Goal: Task Accomplishment & Management: Manage account settings

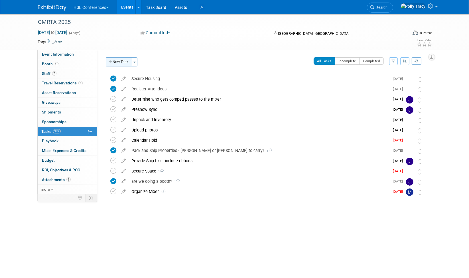
click at [125, 63] on button "New Task" at bounding box center [119, 61] width 26 height 9
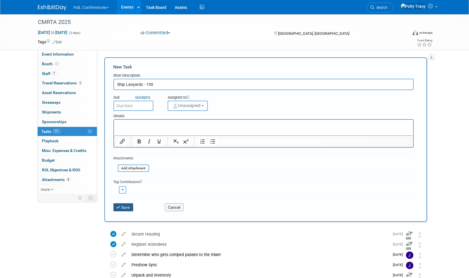
type input "Ship Lanyards - 130"
click at [130, 206] on button "Save" at bounding box center [123, 207] width 20 height 8
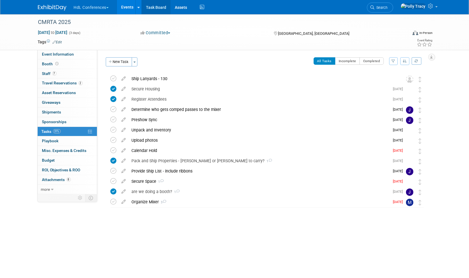
click at [159, 9] on link "Task Board" at bounding box center [156, 7] width 29 height 14
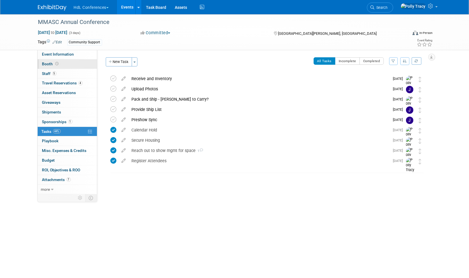
click at [46, 62] on span "Booth" at bounding box center [51, 64] width 18 height 5
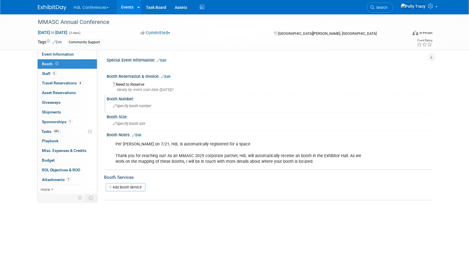
click at [142, 106] on span "Specify booth number" at bounding box center [132, 106] width 38 height 4
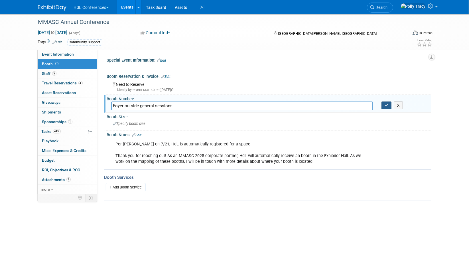
type input "Foyer outside general sessions"
click at [385, 107] on button "button" at bounding box center [386, 105] width 10 height 8
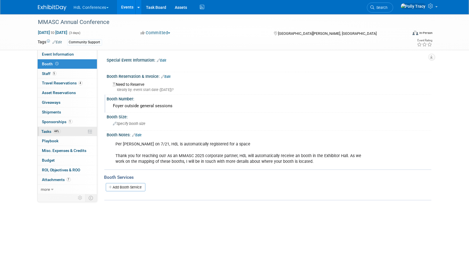
click at [49, 127] on link "44% Tasks 44%" at bounding box center [67, 131] width 59 height 9
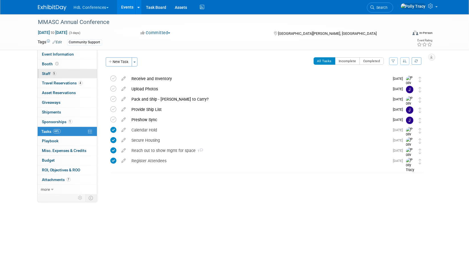
click at [47, 72] on span "Staff 5" at bounding box center [49, 73] width 14 height 5
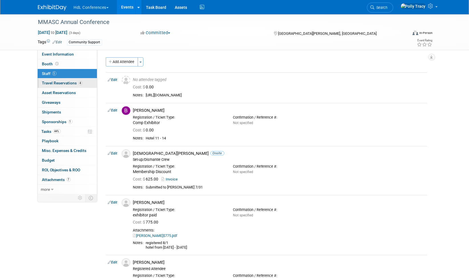
click at [63, 82] on span "Travel Reservations 4" at bounding box center [62, 83] width 40 height 5
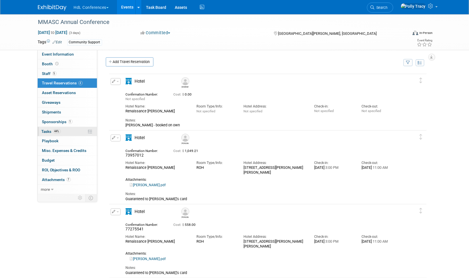
click at [42, 129] on span "Tasks 44%" at bounding box center [51, 131] width 19 height 5
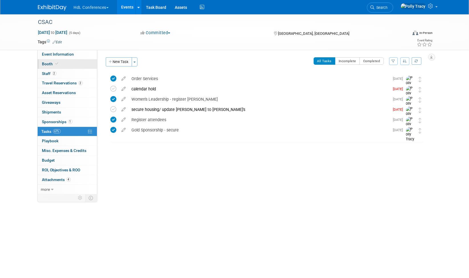
drag, startPoint x: 0, startPoint y: 0, endPoint x: 52, endPoint y: 64, distance: 82.4
click at [52, 64] on span "Booth" at bounding box center [50, 64] width 17 height 5
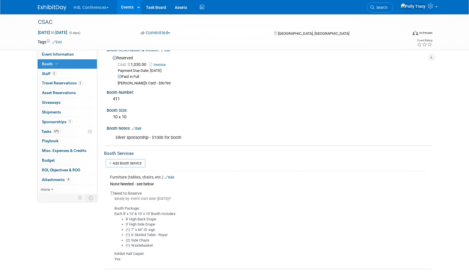
scroll to position [33, 0]
click at [47, 73] on span "Staff 2" at bounding box center [49, 73] width 14 height 5
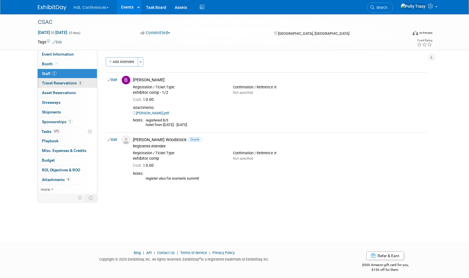
click at [52, 82] on span "Travel Reservations 2" at bounding box center [62, 83] width 40 height 5
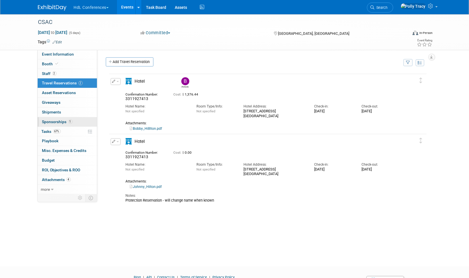
click at [50, 119] on span "Sponsorships 1" at bounding box center [57, 121] width 30 height 5
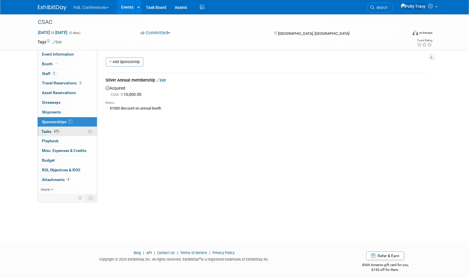
click at [46, 129] on span "Tasks 67%" at bounding box center [51, 131] width 19 height 5
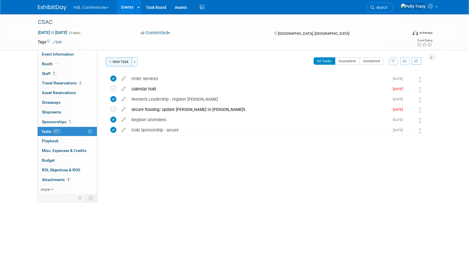
click at [119, 60] on button "New Task" at bounding box center [119, 61] width 26 height 9
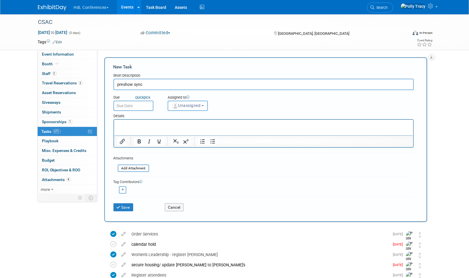
type input "preshow sync"
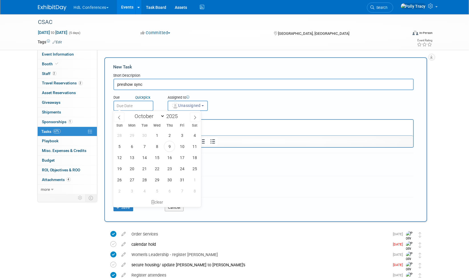
click at [127, 110] on input "text" at bounding box center [133, 106] width 40 height 10
click at [163, 120] on div "January February March April May June July August September October November De…" at bounding box center [157, 116] width 66 height 10
click at [162, 117] on select "January February March April May June July August September October November De…" at bounding box center [148, 116] width 33 height 7
select select "10"
click at [132, 113] on select "January February March April May June July August September October November De…" at bounding box center [148, 116] width 33 height 7
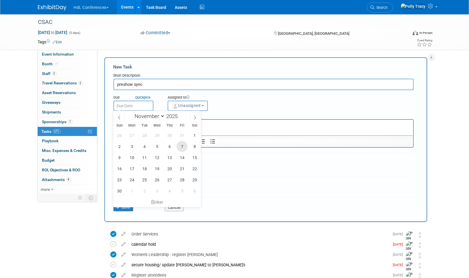
click at [182, 145] on span "7" at bounding box center [181, 146] width 11 height 11
type input "Nov 7, 2025"
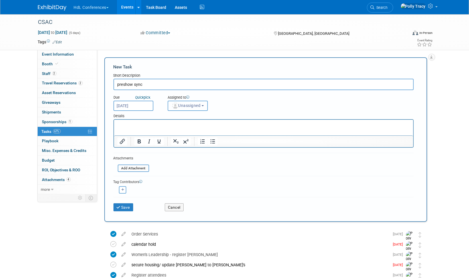
click at [190, 108] on button "Unassigned" at bounding box center [188, 106] width 40 height 10
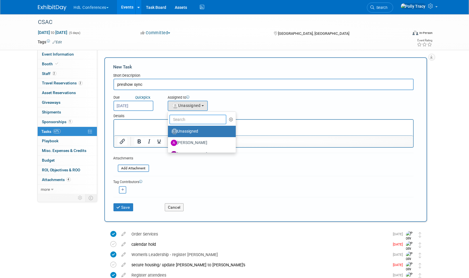
click at [187, 116] on input "text" at bounding box center [197, 120] width 57 height 10
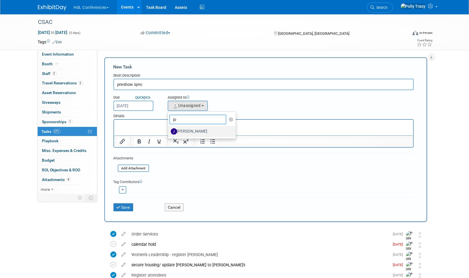
type input "jo"
click at [198, 134] on label "[PERSON_NAME]" at bounding box center [201, 131] width 60 height 9
click at [169, 133] on input "[PERSON_NAME]" at bounding box center [167, 131] width 4 height 4
select select "7ad0ca50-c2e1-45ff-affb-70136651c9ce"
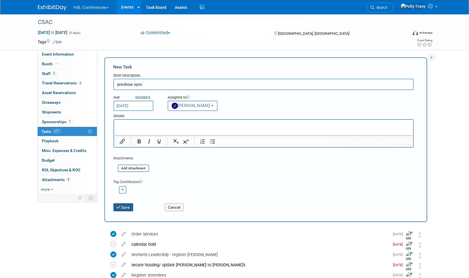
click at [120, 206] on icon "submit" at bounding box center [119, 208] width 5 height 4
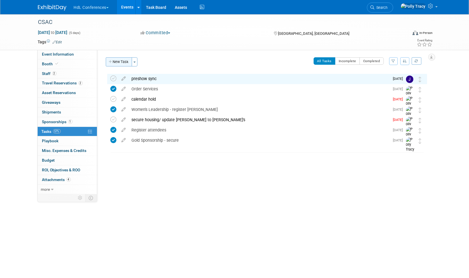
click at [120, 58] on button "New Task" at bounding box center [119, 61] width 26 height 9
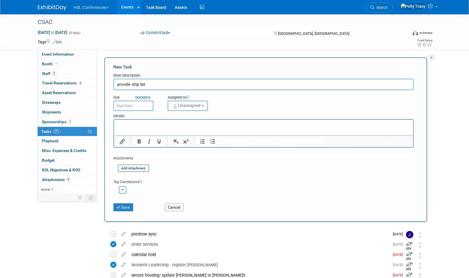
type input "provide ship list"
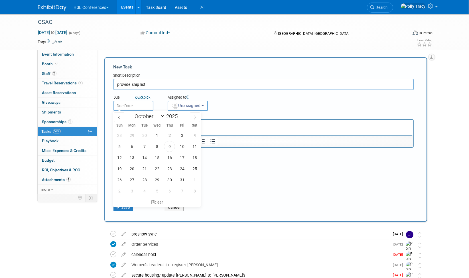
click at [133, 103] on input "text" at bounding box center [133, 106] width 40 height 10
click at [161, 115] on select "January February March April May June July August September October November De…" at bounding box center [148, 116] width 33 height 7
select select "10"
click at [132, 113] on select "January February March April May June July August September October November De…" at bounding box center [148, 116] width 33 height 7
click at [156, 168] on span "19" at bounding box center [156, 168] width 11 height 11
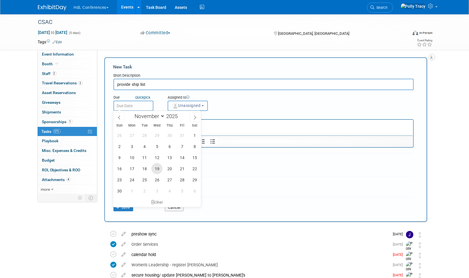
type input "Nov 19, 2025"
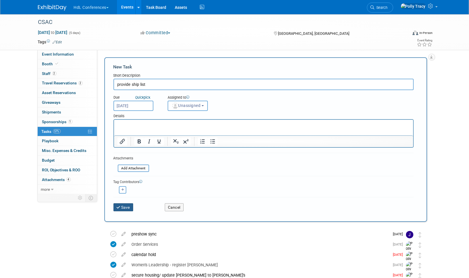
click at [127, 206] on button "Save" at bounding box center [123, 207] width 20 height 8
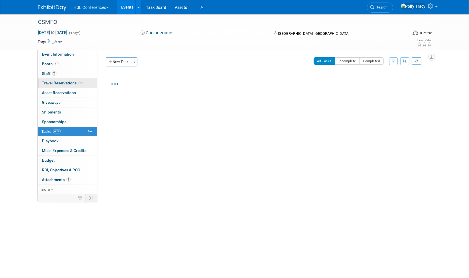
drag, startPoint x: 0, startPoint y: 0, endPoint x: 57, endPoint y: 80, distance: 98.5
click at [57, 81] on span "Travel Reservations 2" at bounding box center [62, 83] width 40 height 5
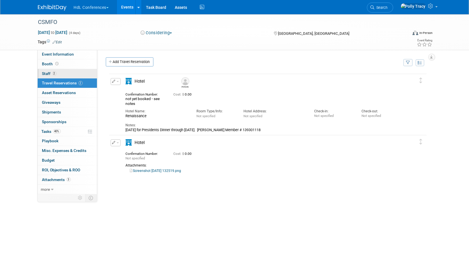
click at [50, 71] on span "Staff 2" at bounding box center [49, 73] width 14 height 5
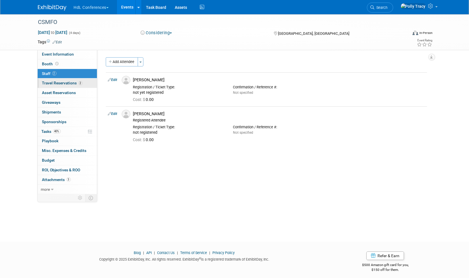
click at [49, 79] on link "2 Travel Reservations 2" at bounding box center [67, 82] width 59 height 9
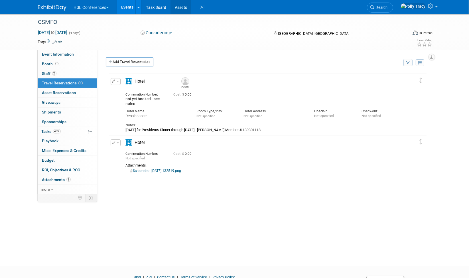
click at [180, 8] on link "Assets" at bounding box center [180, 7] width 21 height 14
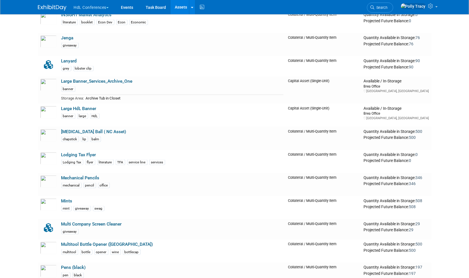
scroll to position [729, 0]
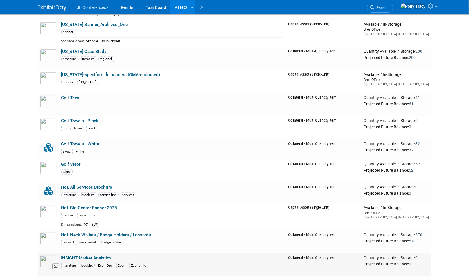
click at [49, 255] on img at bounding box center [48, 261] width 17 height 13
click at [46, 49] on img at bounding box center [48, 55] width 17 height 13
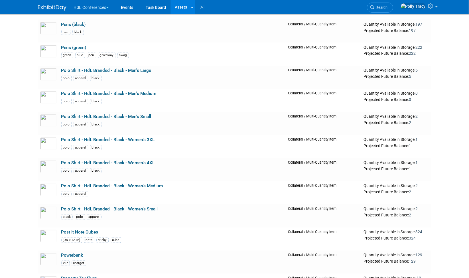
scroll to position [1458, 0]
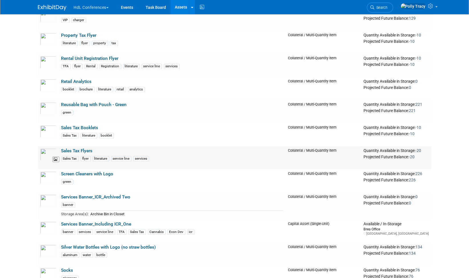
click at [47, 151] on img at bounding box center [48, 154] width 17 height 13
click at [49, 129] on img at bounding box center [48, 131] width 17 height 13
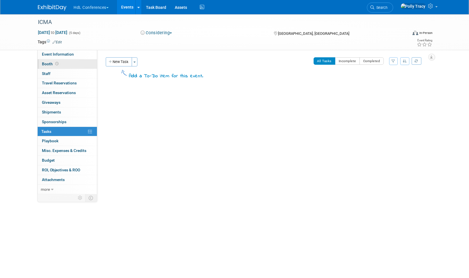
click at [52, 60] on link "Booth" at bounding box center [67, 63] width 59 height 9
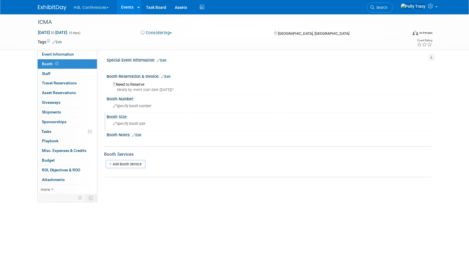
click at [128, 119] on div "Specify booth size" at bounding box center [269, 123] width 316 height 9
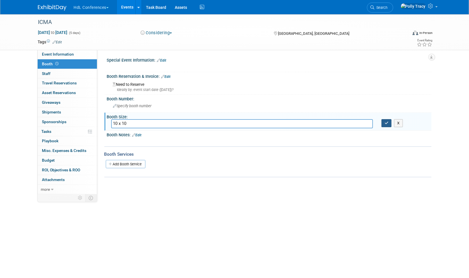
type input "10 x 10"
click at [385, 123] on icon "button" at bounding box center [387, 123] width 4 height 4
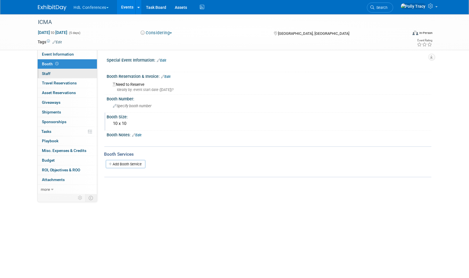
click at [45, 71] on span "Staff 0" at bounding box center [46, 73] width 9 height 5
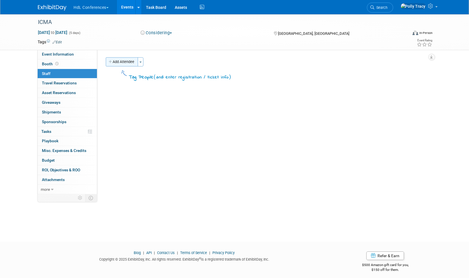
click at [115, 60] on button "Add Attendee" at bounding box center [122, 61] width 32 height 9
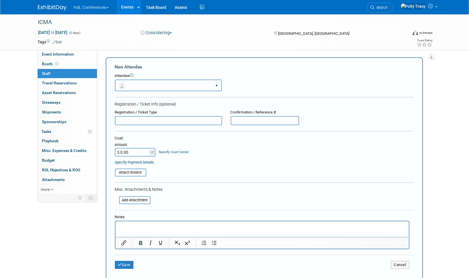
click at [139, 85] on button "button" at bounding box center [168, 86] width 107 height 12
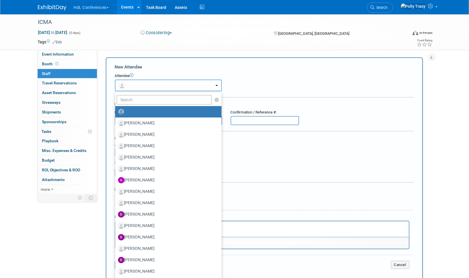
drag, startPoint x: 139, startPoint y: 85, endPoint x: 139, endPoint y: 98, distance: 13.4
click at [139, 91] on div "[PERSON_NAME] [PERSON_NAME] [PERSON_NAME] [PERSON_NAME] [PERSON_NAME] (me)" at bounding box center [168, 86] width 107 height 12
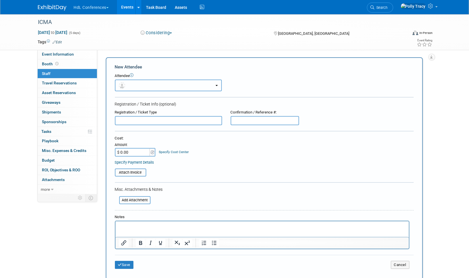
click at [136, 88] on button "button" at bounding box center [168, 86] width 107 height 12
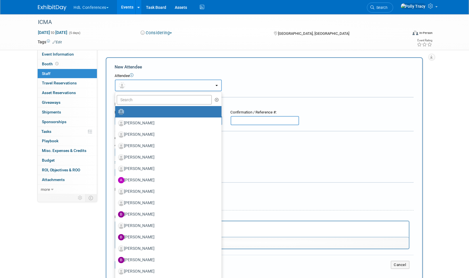
scroll to position [199, 0]
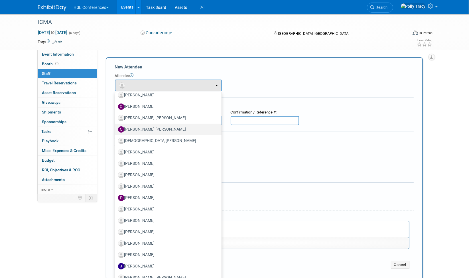
click at [153, 126] on label "[PERSON_NAME] [PERSON_NAME]" at bounding box center [167, 129] width 98 height 9
click at [116, 127] on input "[PERSON_NAME] [PERSON_NAME]" at bounding box center [114, 129] width 4 height 4
select select "652a7aed-51bb-4366-ba58-c872f788db95"
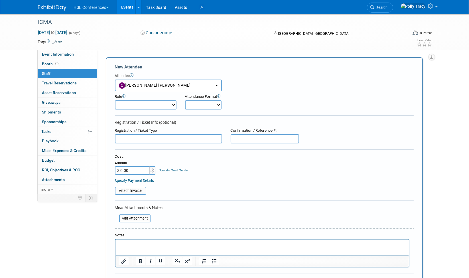
click at [143, 239] on div at bounding box center [262, 253] width 294 height 29
click at [136, 242] on p "Rich Text Area. Press ALT-0 for help." at bounding box center [262, 245] width 287 height 6
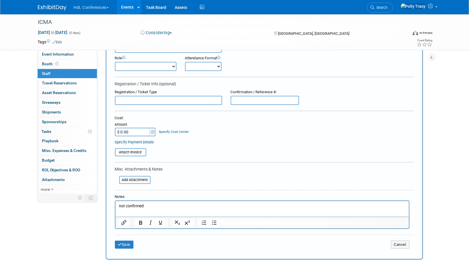
scroll to position [46, 0]
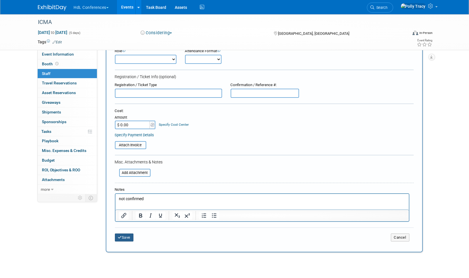
click at [120, 233] on button "Save" at bounding box center [124, 237] width 19 height 8
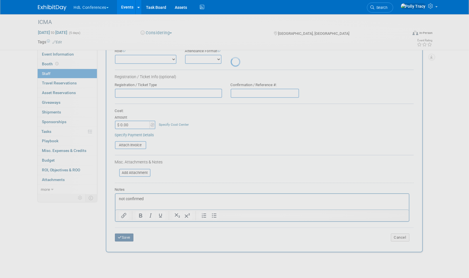
scroll to position [4, 0]
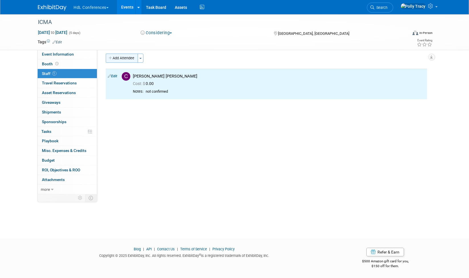
click at [116, 59] on button "Add Attendee" at bounding box center [122, 58] width 32 height 9
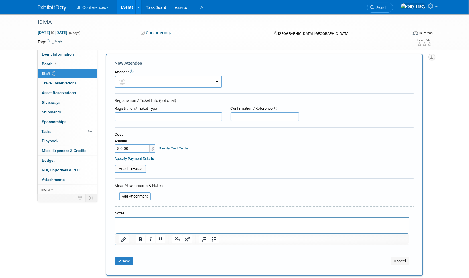
scroll to position [0, 0]
click at [134, 80] on button "button" at bounding box center [168, 82] width 107 height 12
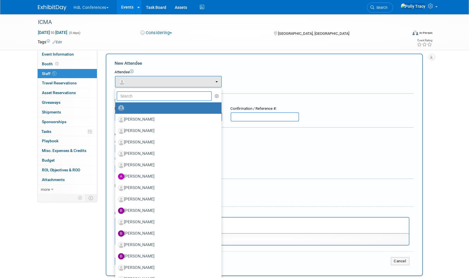
click at [133, 94] on input "text" at bounding box center [164, 96] width 95 height 10
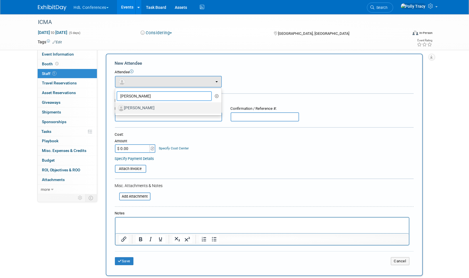
type input "[PERSON_NAME]"
click at [134, 108] on label "[PERSON_NAME]" at bounding box center [167, 107] width 98 height 9
click at [116, 108] on input "[PERSON_NAME]" at bounding box center [114, 107] width 4 height 4
select select "14bb9f7e-38f6-42d5-a050-1a9b04fb017a"
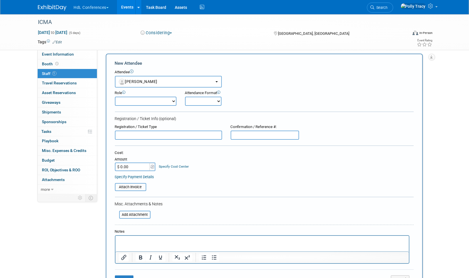
click at [147, 241] on p "Rich Text Area. Press ALT-0 for help." at bounding box center [262, 241] width 287 height 6
click at [126, 275] on button "Save" at bounding box center [124, 279] width 19 height 8
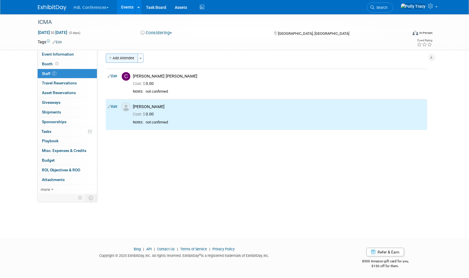
click at [125, 58] on button "Add Attendee" at bounding box center [122, 58] width 32 height 9
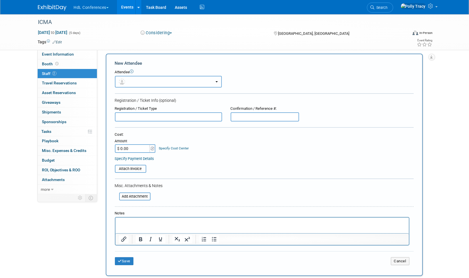
click at [131, 79] on button "button" at bounding box center [168, 82] width 107 height 12
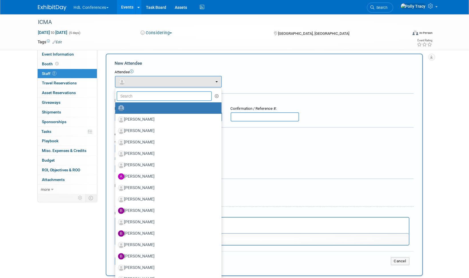
click at [131, 96] on input "text" at bounding box center [164, 96] width 95 height 10
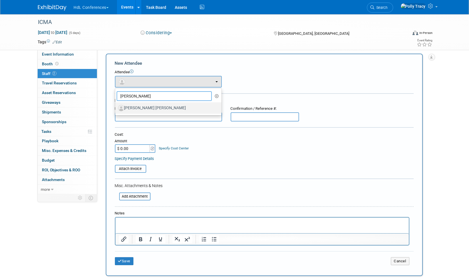
type input "[PERSON_NAME]"
click at [143, 108] on label "[PERSON_NAME] [PERSON_NAME]" at bounding box center [167, 107] width 98 height 9
click at [116, 108] on input "[PERSON_NAME] [PERSON_NAME]" at bounding box center [114, 107] width 4 height 4
select select "c972de42-53eb-45a9-98ab-c759411afa45"
select select "100"
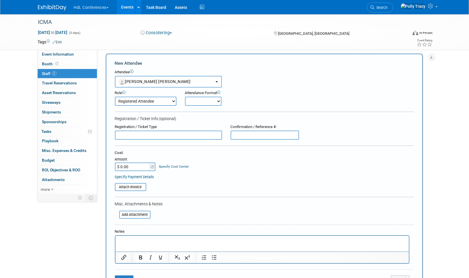
click at [144, 241] on p "Rich Text Area. Press ALT-0 for help." at bounding box center [262, 241] width 287 height 6
click at [127, 276] on button "Save" at bounding box center [124, 279] width 19 height 8
